Goal: Information Seeking & Learning: Learn about a topic

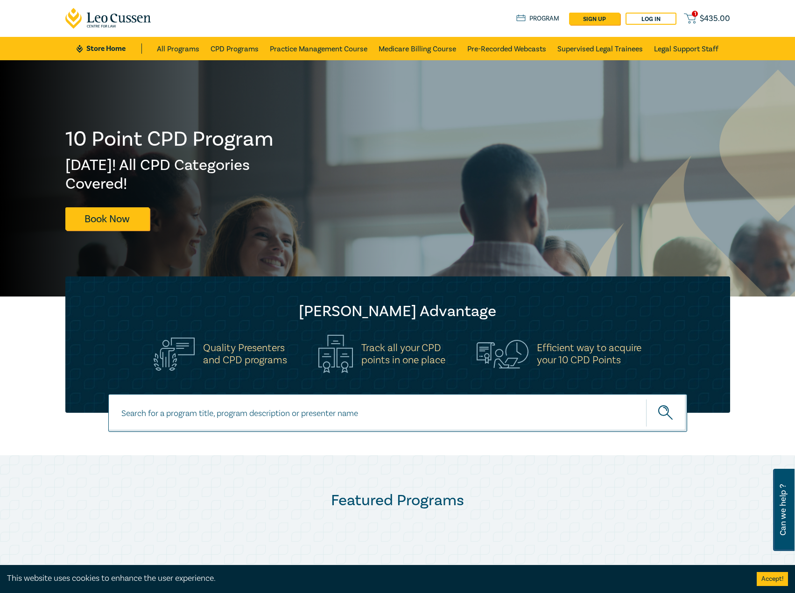
click at [313, 416] on input at bounding box center [397, 413] width 579 height 38
type input "i25051"
click at [646, 398] on button "submit" at bounding box center [666, 412] width 41 height 28
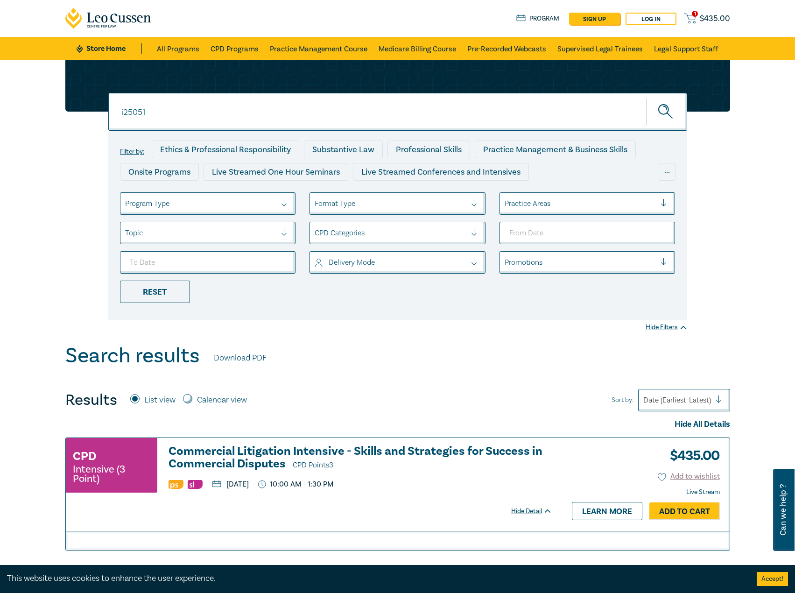
click at [254, 456] on h3 "Commercial Litigation Intensive - Skills and Strategies for Success in Commerci…" at bounding box center [360, 458] width 384 height 27
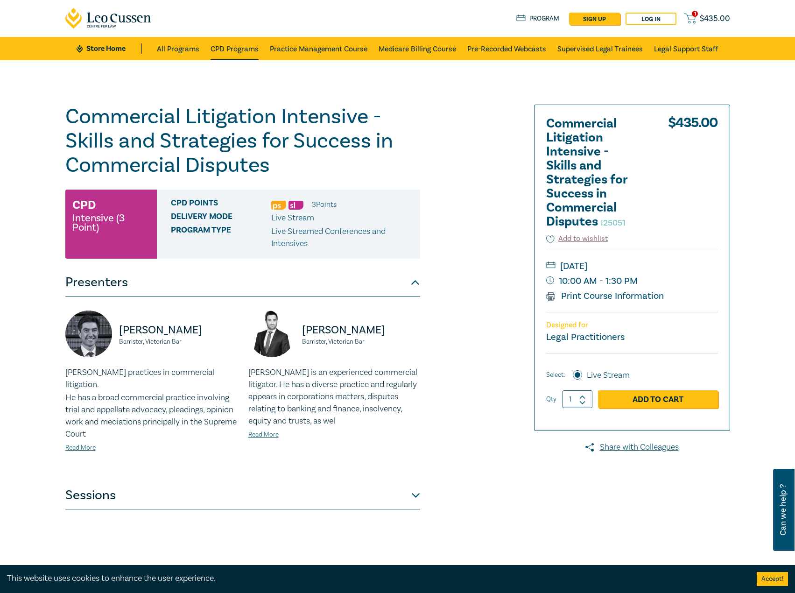
click at [239, 46] on link "CPD Programs" at bounding box center [234, 48] width 48 height 23
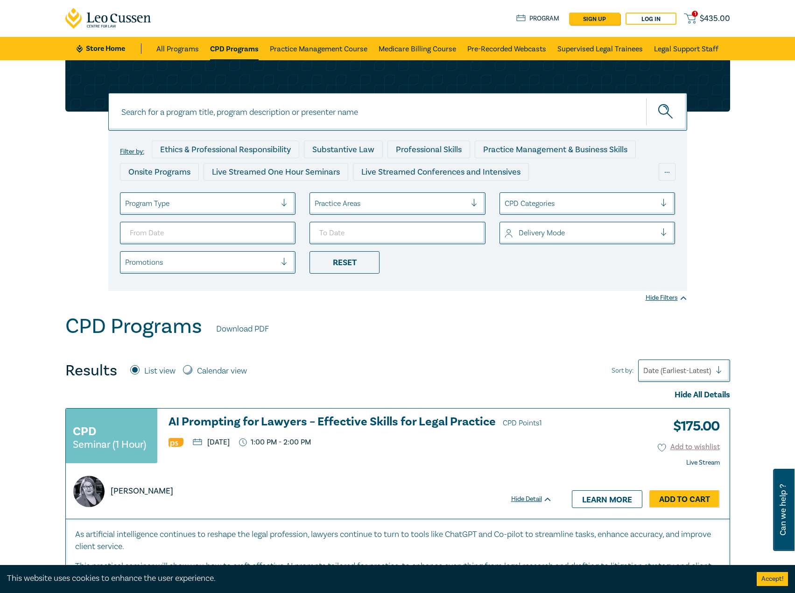
click at [358, 118] on input at bounding box center [397, 112] width 579 height 38
type input "i25051"
click at [646, 98] on button "submit" at bounding box center [666, 112] width 41 height 28
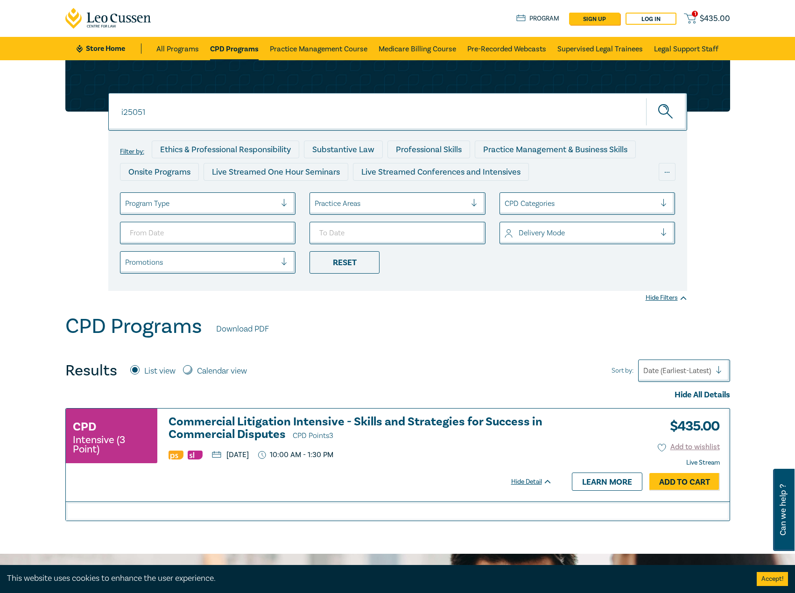
click at [274, 418] on h3 "Commercial Litigation Intensive - Skills and Strategies for Success in Commerci…" at bounding box center [360, 428] width 384 height 27
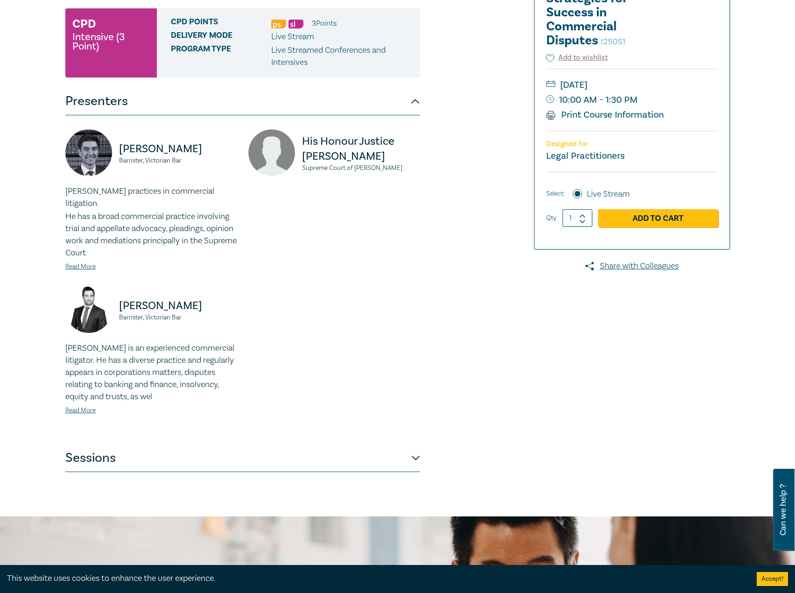
scroll to position [187, 0]
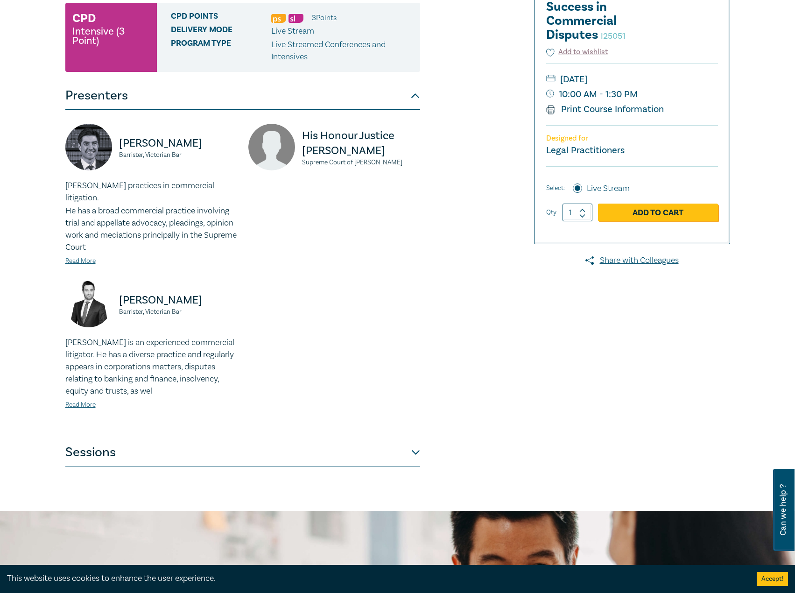
drag, startPoint x: 515, startPoint y: 0, endPoint x: 350, endPoint y: 18, distance: 165.2
click at [350, 18] on div "CPD Points 3 Point s" at bounding box center [292, 18] width 242 height 12
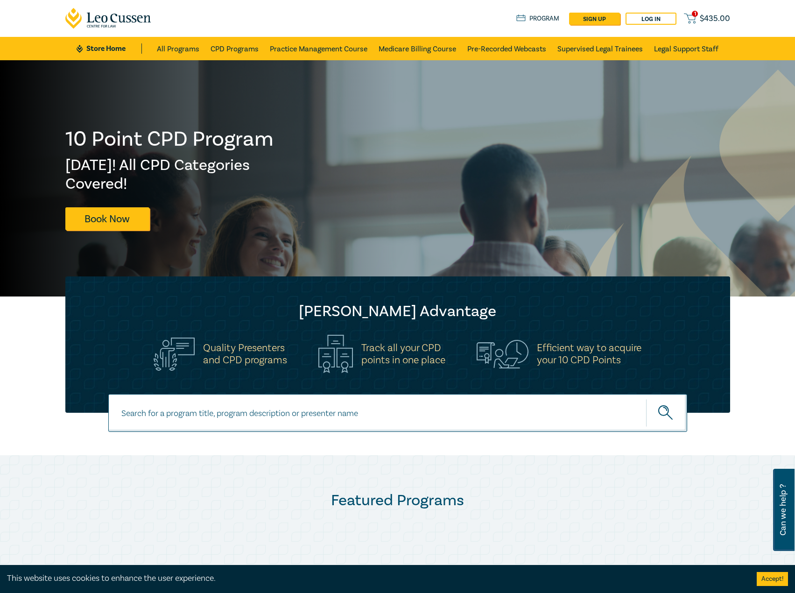
click at [298, 405] on input at bounding box center [397, 413] width 579 height 38
type input "i25051"
click at [646, 398] on button "submit" at bounding box center [666, 412] width 41 height 28
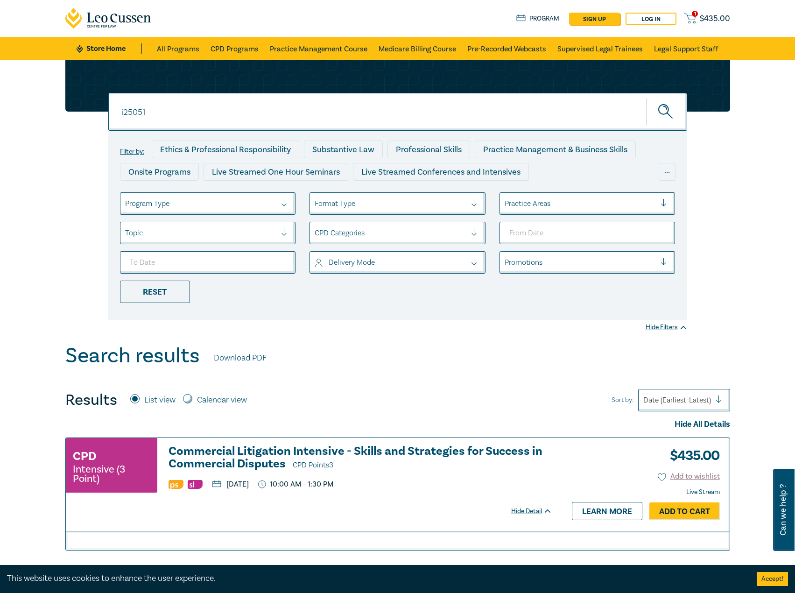
click at [256, 450] on h3 "Commercial Litigation Intensive - Skills and Strategies for Success in Commerci…" at bounding box center [360, 458] width 384 height 27
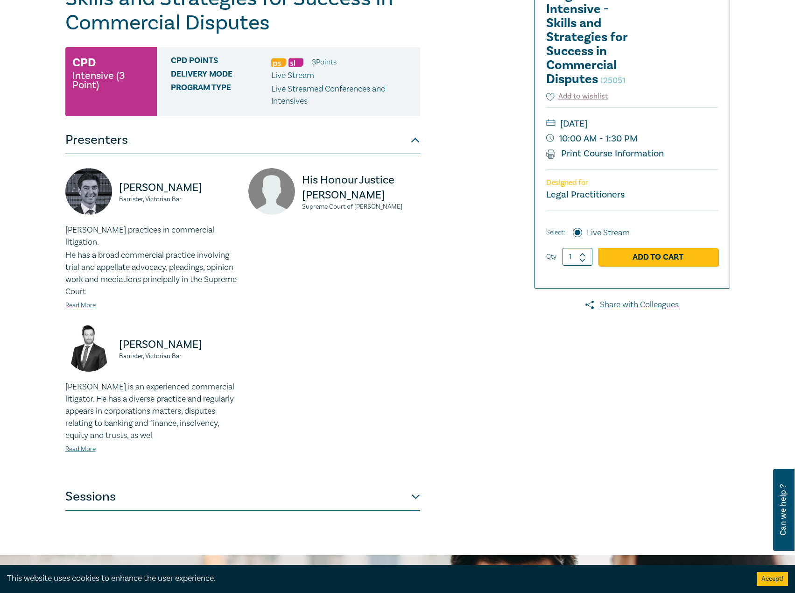
scroll to position [233, 0]
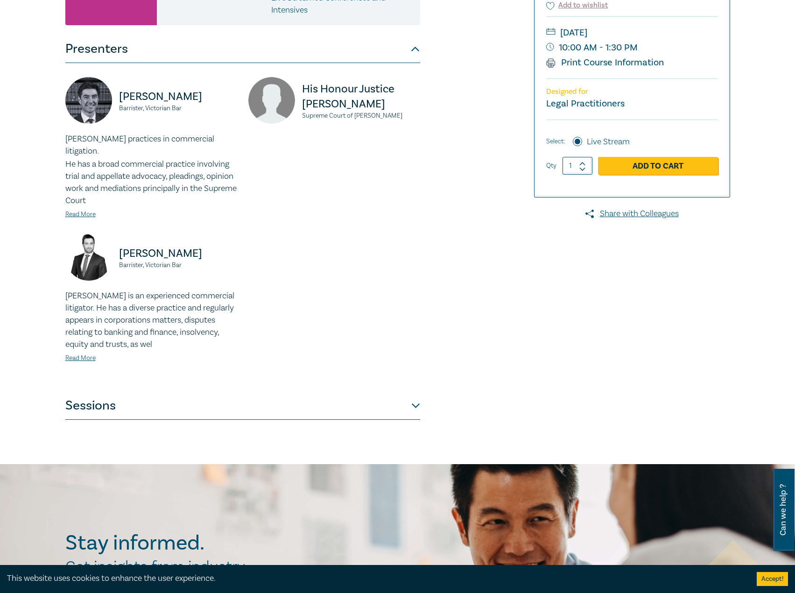
click at [241, 394] on button "Sessions" at bounding box center [242, 405] width 355 height 28
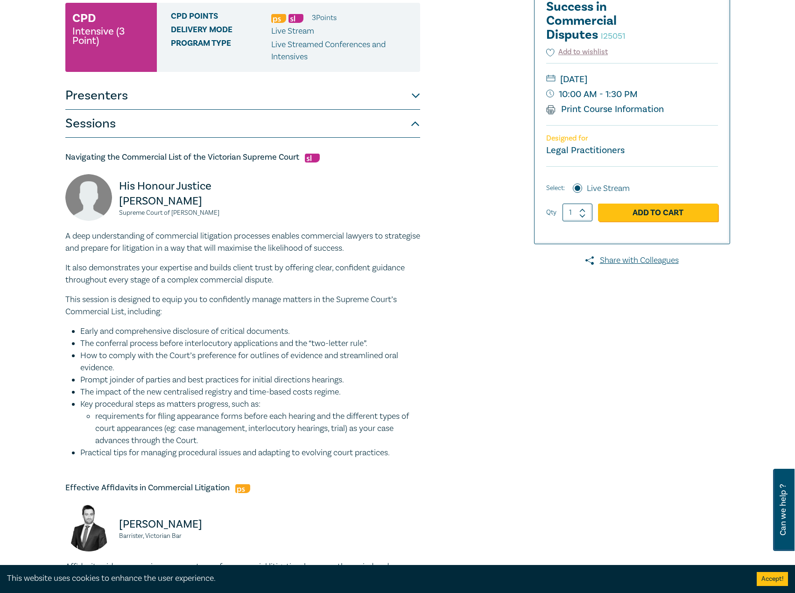
scroll to position [47, 0]
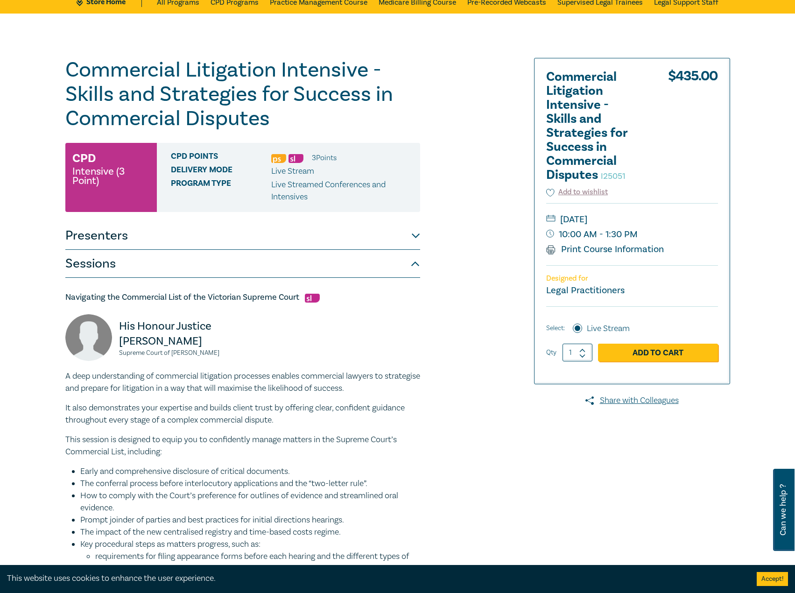
click at [259, 235] on button "Presenters" at bounding box center [242, 236] width 355 height 28
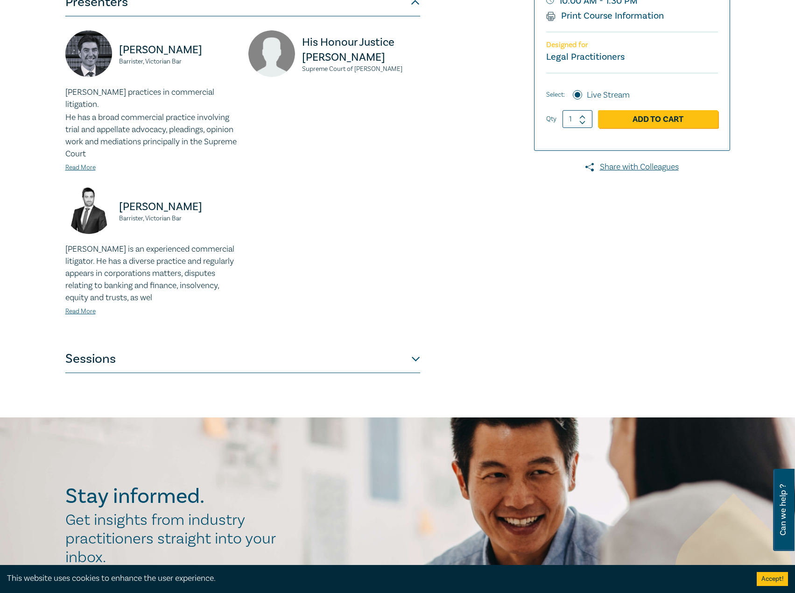
scroll to position [140, 0]
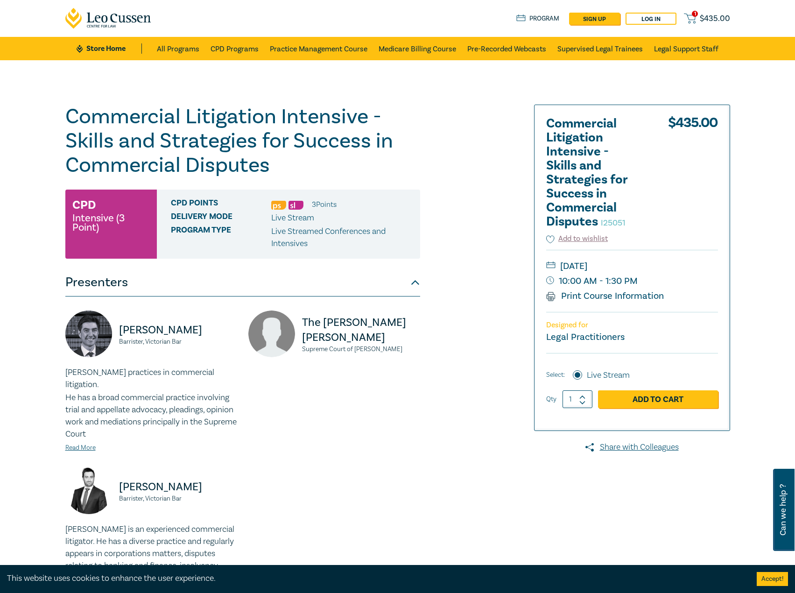
click at [366, 338] on p "The Hon. Justice M Osborne" at bounding box center [361, 330] width 118 height 30
drag, startPoint x: 368, startPoint y: 341, endPoint x: 285, endPoint y: 322, distance: 85.1
click at [285, 322] on div "The Hon. Justice M Osborne Supreme Court of Victoria" at bounding box center [334, 338] width 172 height 56
click at [342, 321] on p "The Hon. Justice M Osborne" at bounding box center [361, 330] width 118 height 30
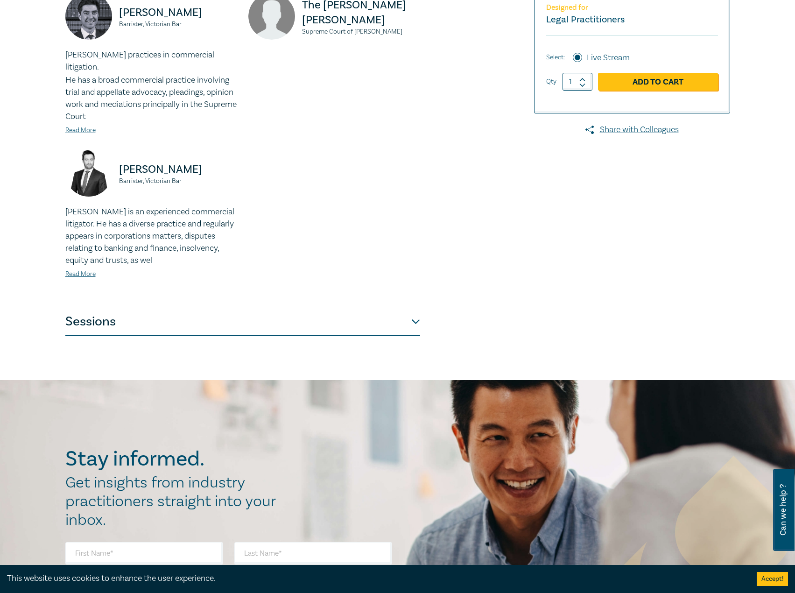
scroll to position [420, 0]
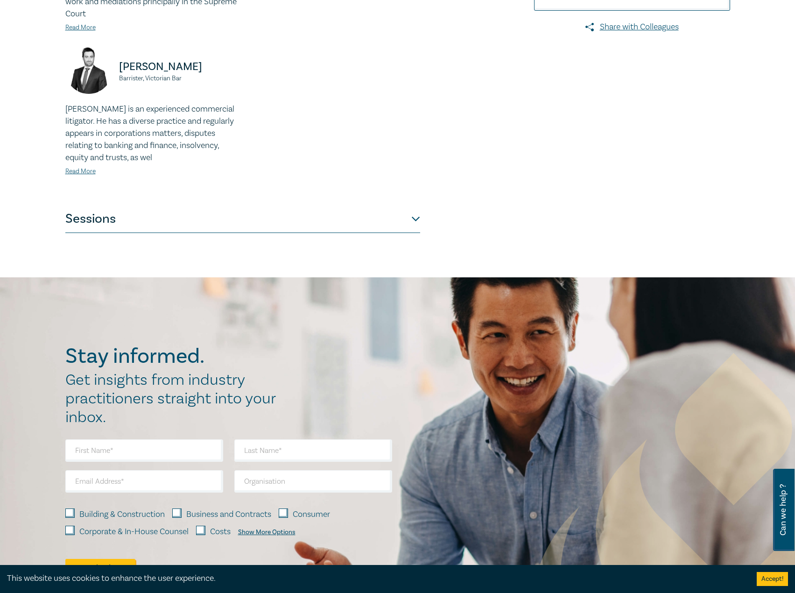
click at [323, 205] on button "Sessions" at bounding box center [242, 219] width 355 height 28
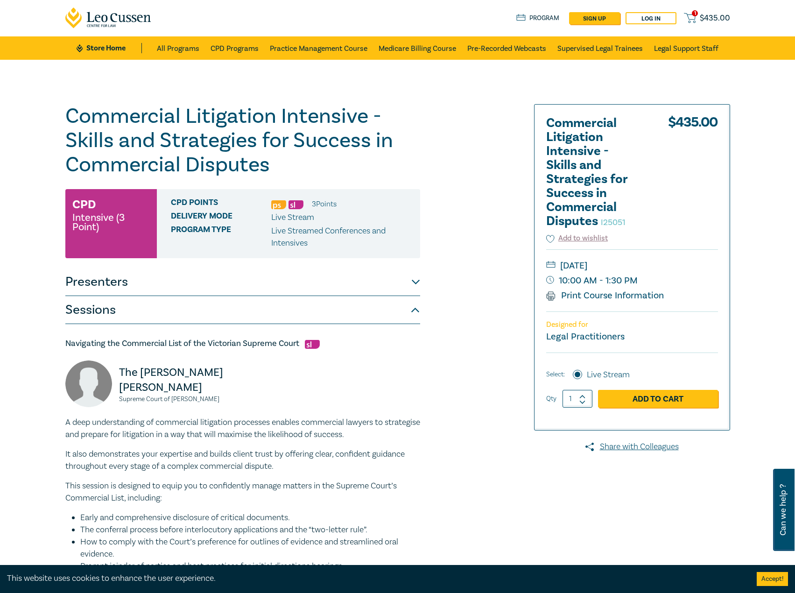
scroll to position [0, 0]
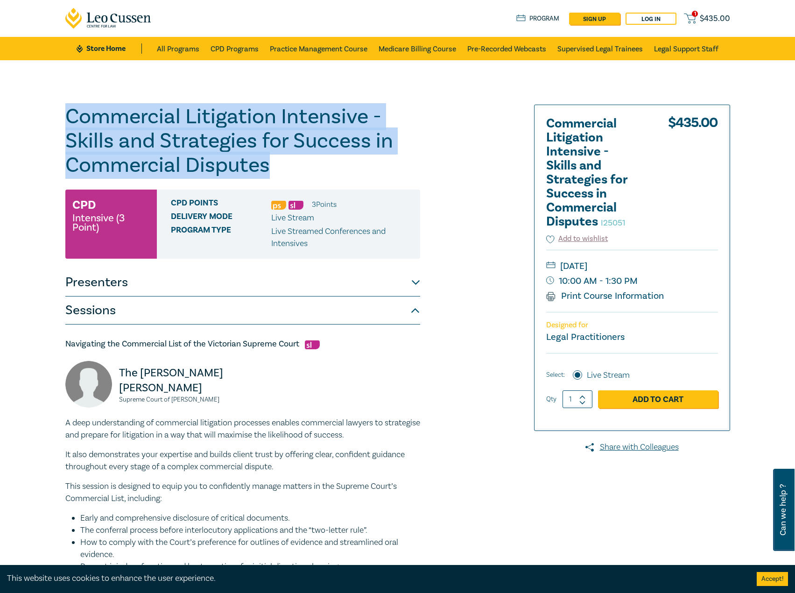
drag, startPoint x: 298, startPoint y: 171, endPoint x: 5, endPoint y: 105, distance: 300.4
copy h1 "Commercial Litigation Intensive - Skills and Strategies for Success in Commerci…"
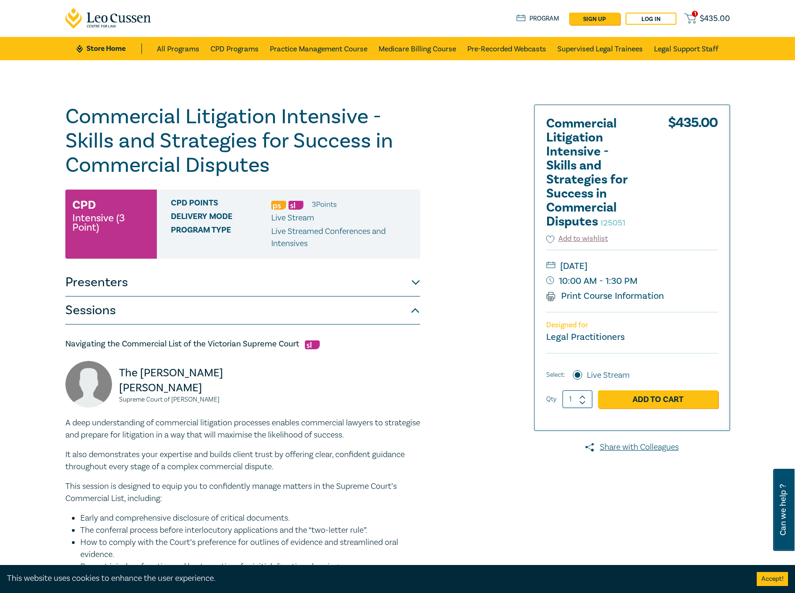
click at [304, 347] on h5 "Navigating the Commercial List of the Victorian Supreme Court" at bounding box center [242, 343] width 355 height 11
drag, startPoint x: 300, startPoint y: 345, endPoint x: 91, endPoint y: 346, distance: 209.0
copy h5 "Navigating the Commercial List of the Victorian Supreme Court"
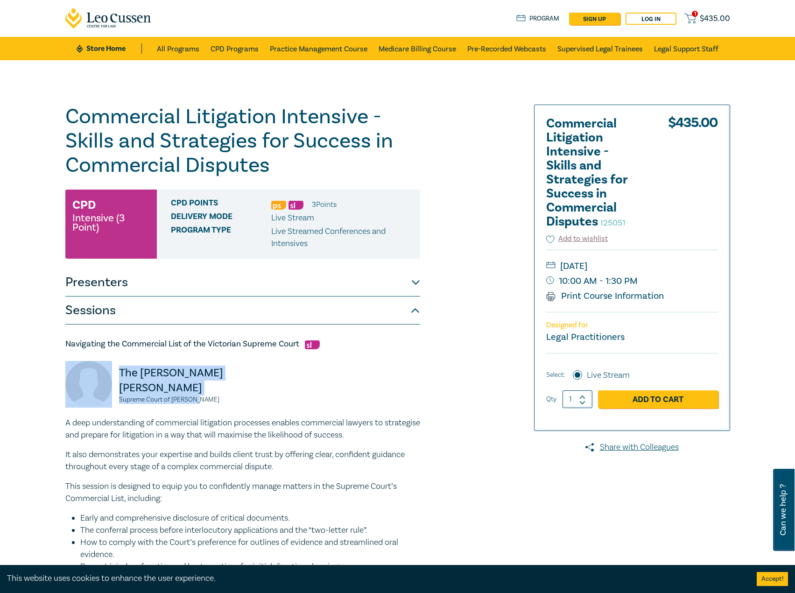
drag, startPoint x: 198, startPoint y: 398, endPoint x: 95, endPoint y: 374, distance: 105.8
click at [95, 374] on div "The Hon. Justice M Osborne Supreme Court of Victoria" at bounding box center [151, 389] width 172 height 56
copy div "The Hon. Justice M Osborne Supreme Court of Victoria"
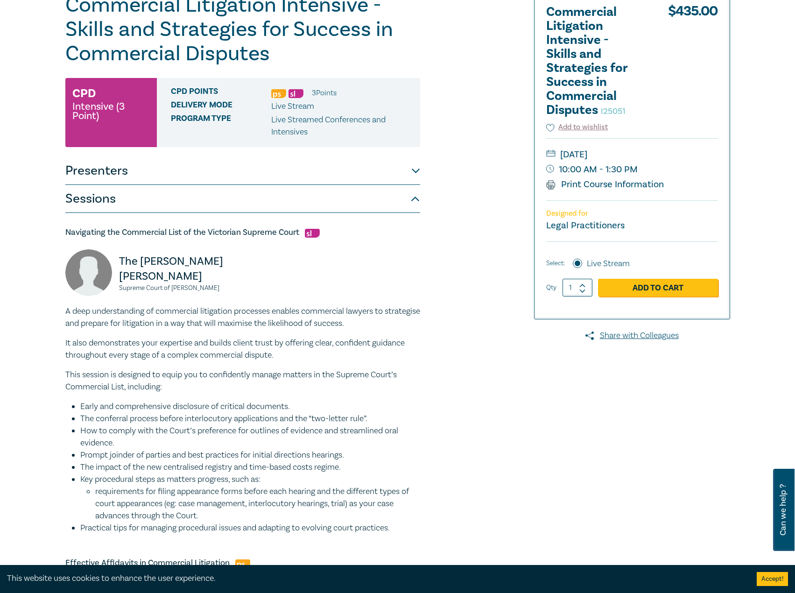
scroll to position [47, 0]
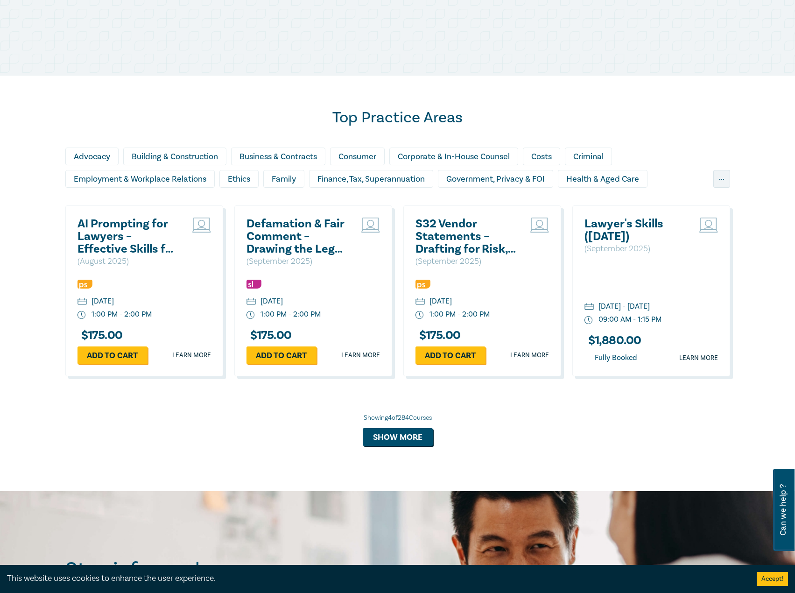
click at [108, 241] on h2 "AI Prompting for Lawyers – Effective Skills for Legal Practice" at bounding box center [127, 236] width 100 height 38
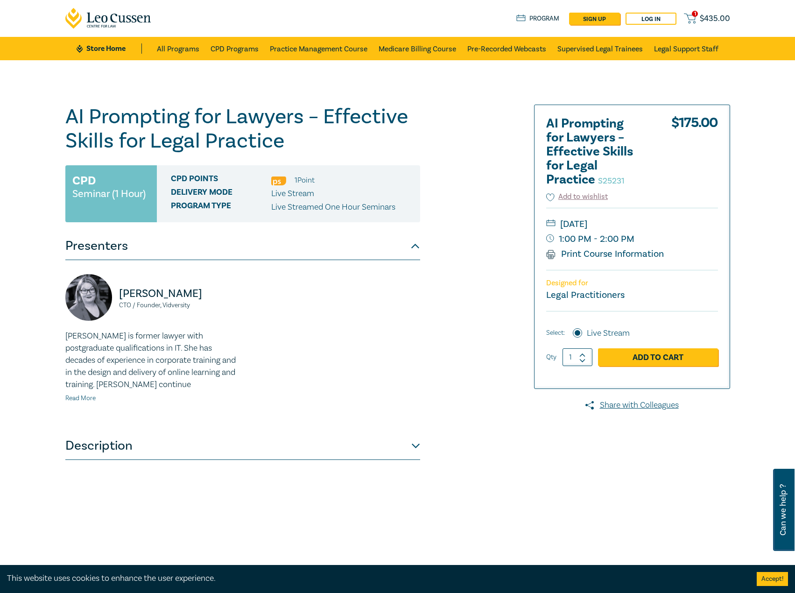
click at [70, 397] on link "Read More" at bounding box center [80, 398] width 30 height 8
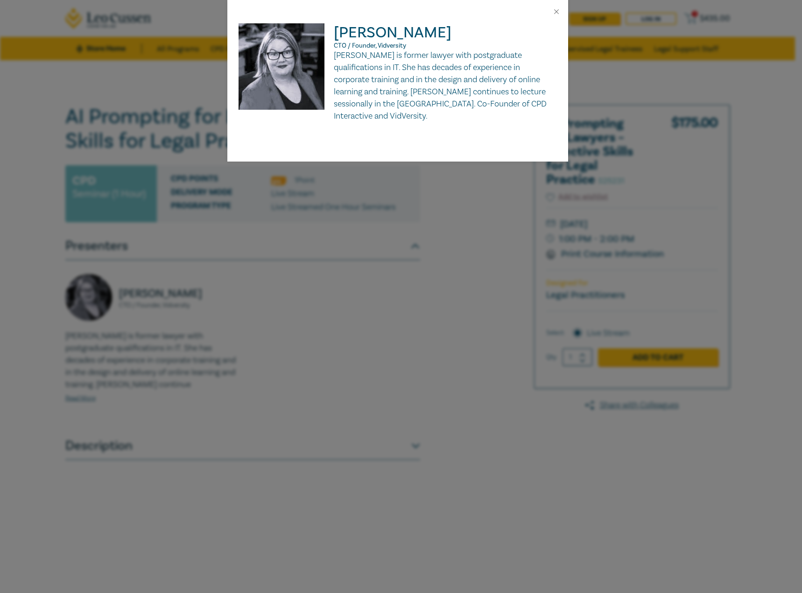
click at [216, 363] on div "[PERSON_NAME] CTO / Founder, Vidversity [PERSON_NAME] is former lawyer with pos…" at bounding box center [401, 296] width 802 height 593
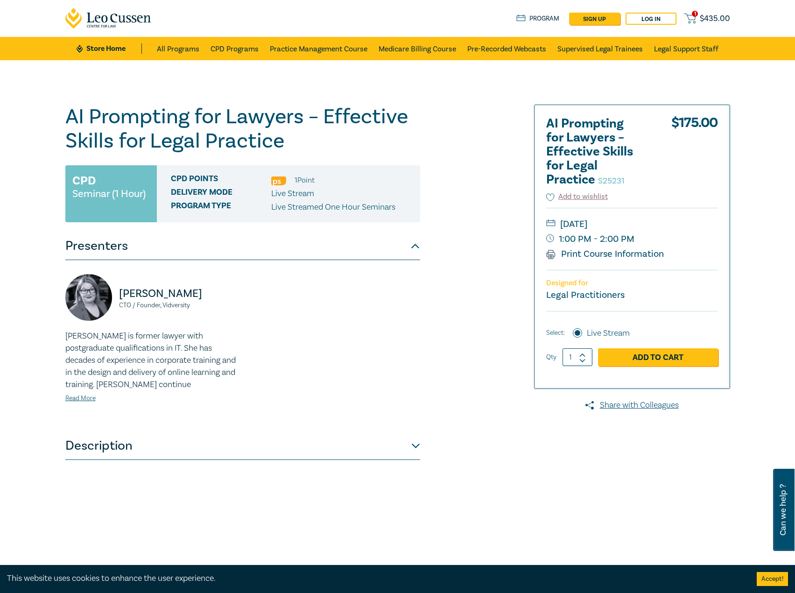
drag, startPoint x: 331, startPoint y: 162, endPoint x: 0, endPoint y: 118, distance: 334.6
drag, startPoint x: 209, startPoint y: 140, endPoint x: 267, endPoint y: 139, distance: 58.3
click at [209, 140] on h1 "AI Prompting for Lawyers – Effective Skills for Legal Practice S25231" at bounding box center [242, 129] width 355 height 49
drag, startPoint x: 340, startPoint y: 158, endPoint x: 307, endPoint y: 138, distance: 38.1
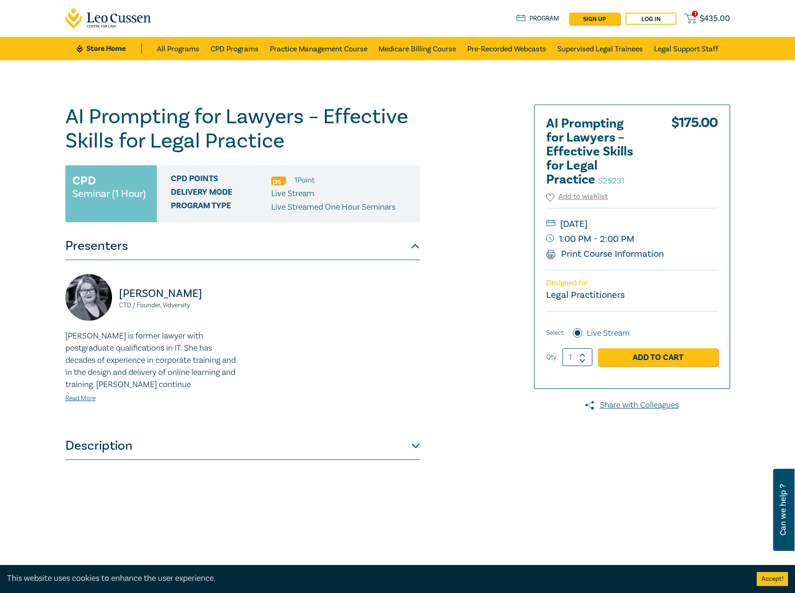
click at [338, 157] on div "AI Prompting for Lawyers – Effective Skills for Legal Practice S25231 CPD Semin…" at bounding box center [242, 338] width 355 height 467
click at [288, 139] on h1 "AI Prompting for Lawyers – Effective Skills for Legal Practice S25231" at bounding box center [242, 129] width 355 height 49
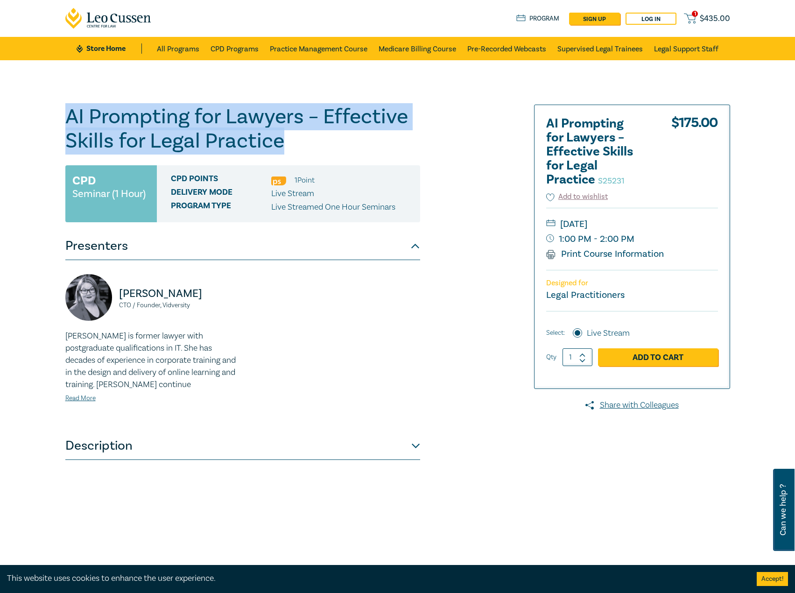
drag, startPoint x: 291, startPoint y: 140, endPoint x: 67, endPoint y: 124, distance: 224.5
click at [67, 124] on h1 "AI Prompting for Lawyers – Effective Skills for Legal Practice S25231" at bounding box center [242, 129] width 355 height 49
copy h1 "AI Prompting for Lawyers – Effective Skills for Legal Practice"
drag, startPoint x: 211, startPoint y: 290, endPoint x: 117, endPoint y: 291, distance: 93.8
click at [112, 292] on div "Natalie Wieland CTO / Founder, Vidversity" at bounding box center [151, 302] width 172 height 56
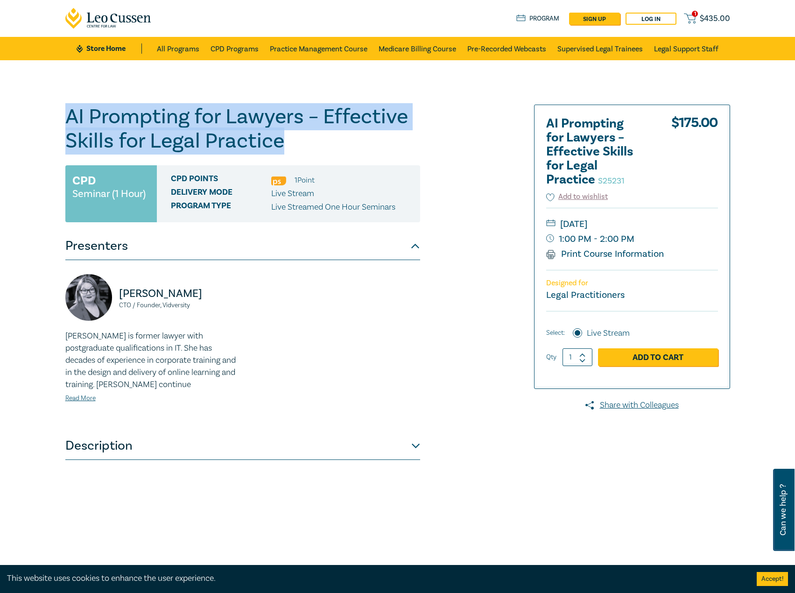
copy p "Natalie Wieland"
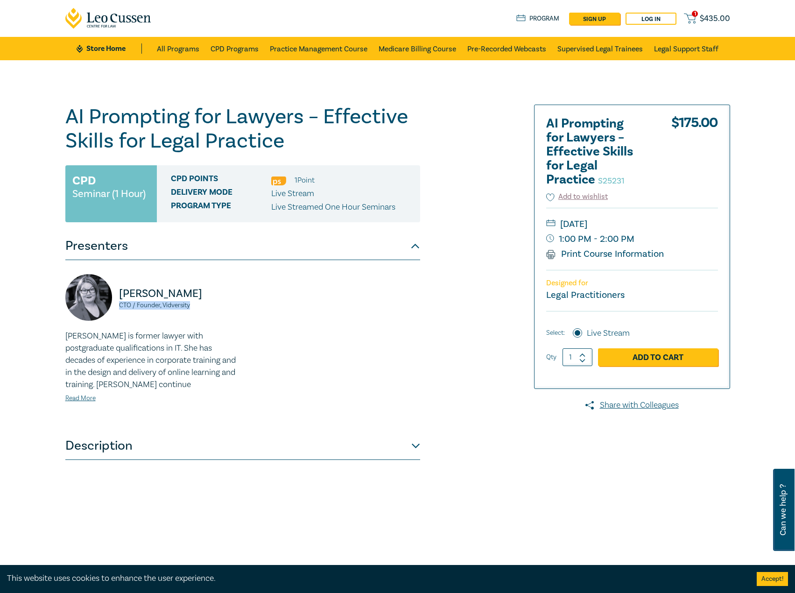
drag, startPoint x: 194, startPoint y: 305, endPoint x: 120, endPoint y: 305, distance: 73.7
click at [120, 305] on small "CTO / Founder, Vidversity" at bounding box center [178, 305] width 118 height 7
drag, startPoint x: 142, startPoint y: 300, endPoint x: 196, endPoint y: 278, distance: 58.1
click at [191, 274] on div "Natalie Wieland CTO / Founder, Vidversity" at bounding box center [151, 302] width 172 height 56
drag, startPoint x: 195, startPoint y: 303, endPoint x: 114, endPoint y: 303, distance: 81.2
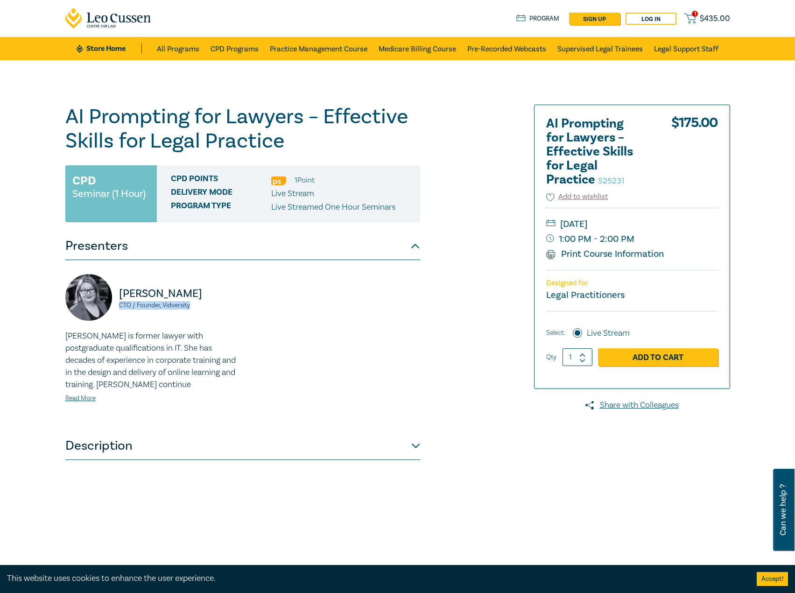
click at [114, 303] on div "Natalie Wieland CTO / Founder, Vidversity" at bounding box center [151, 302] width 172 height 56
copy small "CTO / Founder, Vidversity"
click at [88, 398] on link "Read More" at bounding box center [80, 398] width 30 height 8
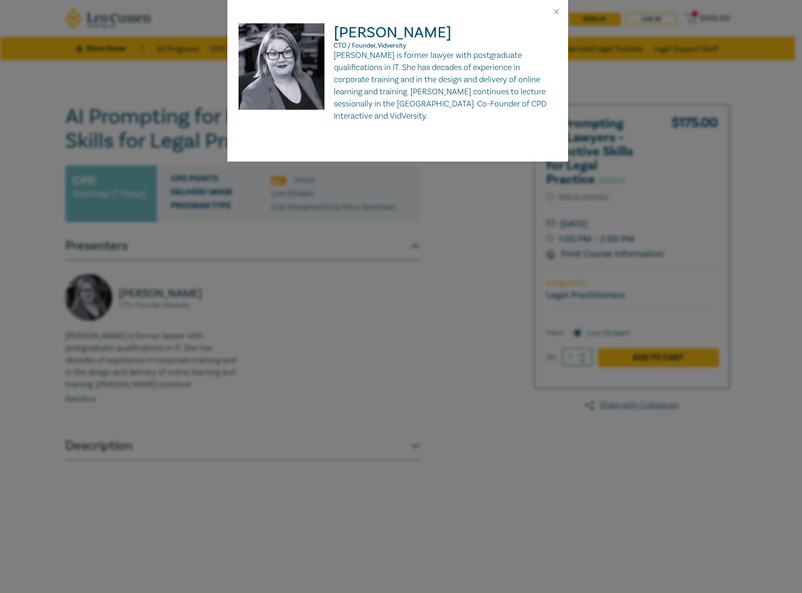
drag, startPoint x: 451, startPoint y: 115, endPoint x: 335, endPoint y: 54, distance: 131.7
click at [335, 54] on p "Natalie is former lawyer with postgraduate qualifications in IT. She has decade…" at bounding box center [397, 85] width 318 height 72
copy p "Natalie is former lawyer with postgraduate qualifications in IT. She has decade…"
click at [557, 12] on button "Close" at bounding box center [556, 11] width 8 height 8
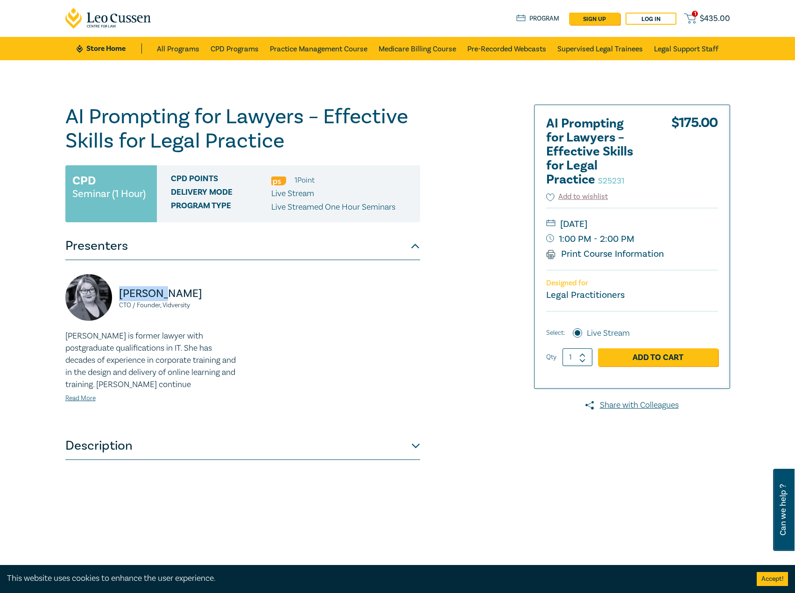
drag, startPoint x: 155, startPoint y: 291, endPoint x: 121, endPoint y: 290, distance: 34.1
click at [121, 290] on p "Natalie Wieland" at bounding box center [178, 293] width 118 height 15
copy p "Natalie"
click at [188, 51] on link "All Programs" at bounding box center [178, 48] width 42 height 23
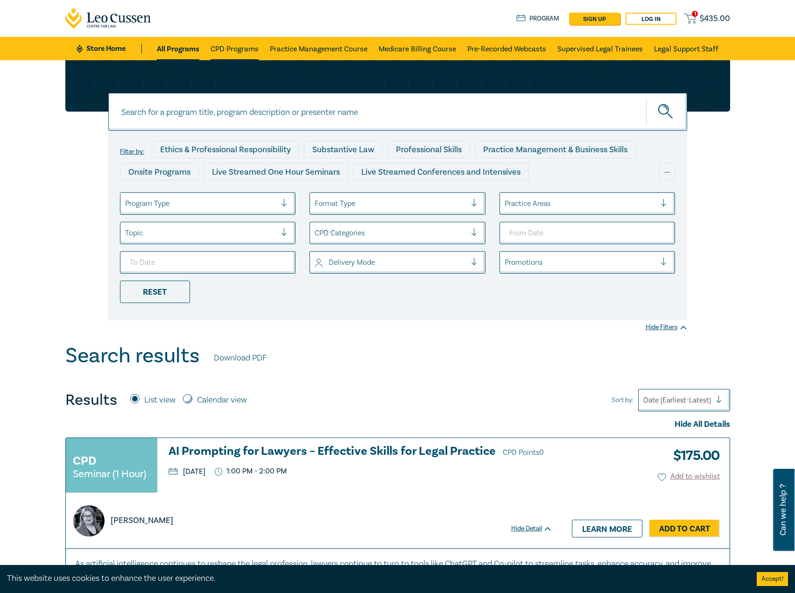
click at [248, 49] on link "CPD Programs" at bounding box center [234, 48] width 48 height 23
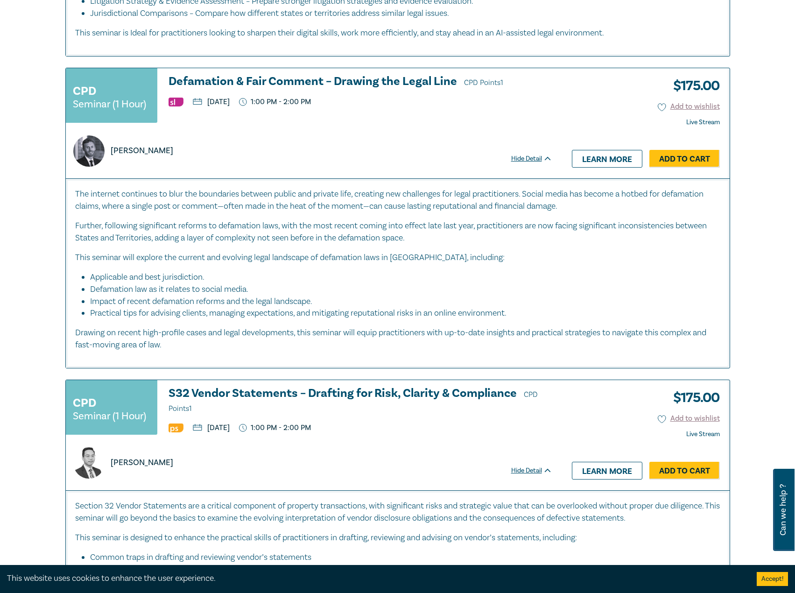
scroll to position [700, 0]
